Goal: Use online tool/utility: Utilize a website feature to perform a specific function

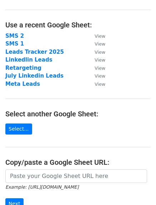
scroll to position [32, 0]
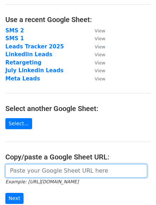
click at [30, 169] on input "url" at bounding box center [76, 171] width 142 height 14
paste input "https://docs.google.com/spreadsheets/d/1SWi0dbPBXtxenoZac1krpsSDZmJUFKmCGgdKKUI…"
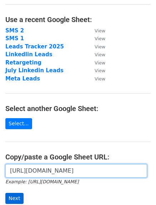
type input "https://docs.google.com/spreadsheets/d/1SWi0dbPBXtxenoZac1krpsSDZmJUFKmCGgdKKUI…"
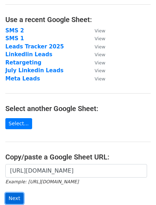
scroll to position [0, 0]
click at [14, 201] on input "Next" at bounding box center [14, 198] width 18 height 11
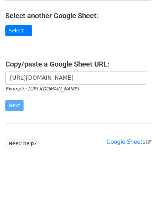
scroll to position [127, 0]
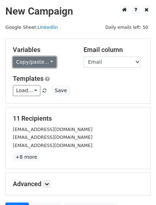
click at [46, 60] on link "Copy/paste..." at bounding box center [34, 62] width 43 height 11
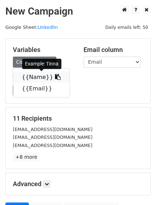
click at [33, 80] on link "{{Name}}" at bounding box center [41, 77] width 56 height 11
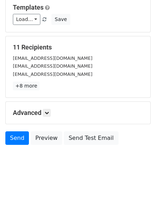
scroll to position [72, 0]
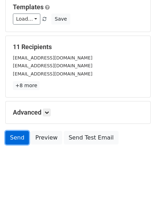
click at [11, 135] on link "Send" at bounding box center [17, 138] width 24 height 14
